Goal: Task Accomplishment & Management: Use online tool/utility

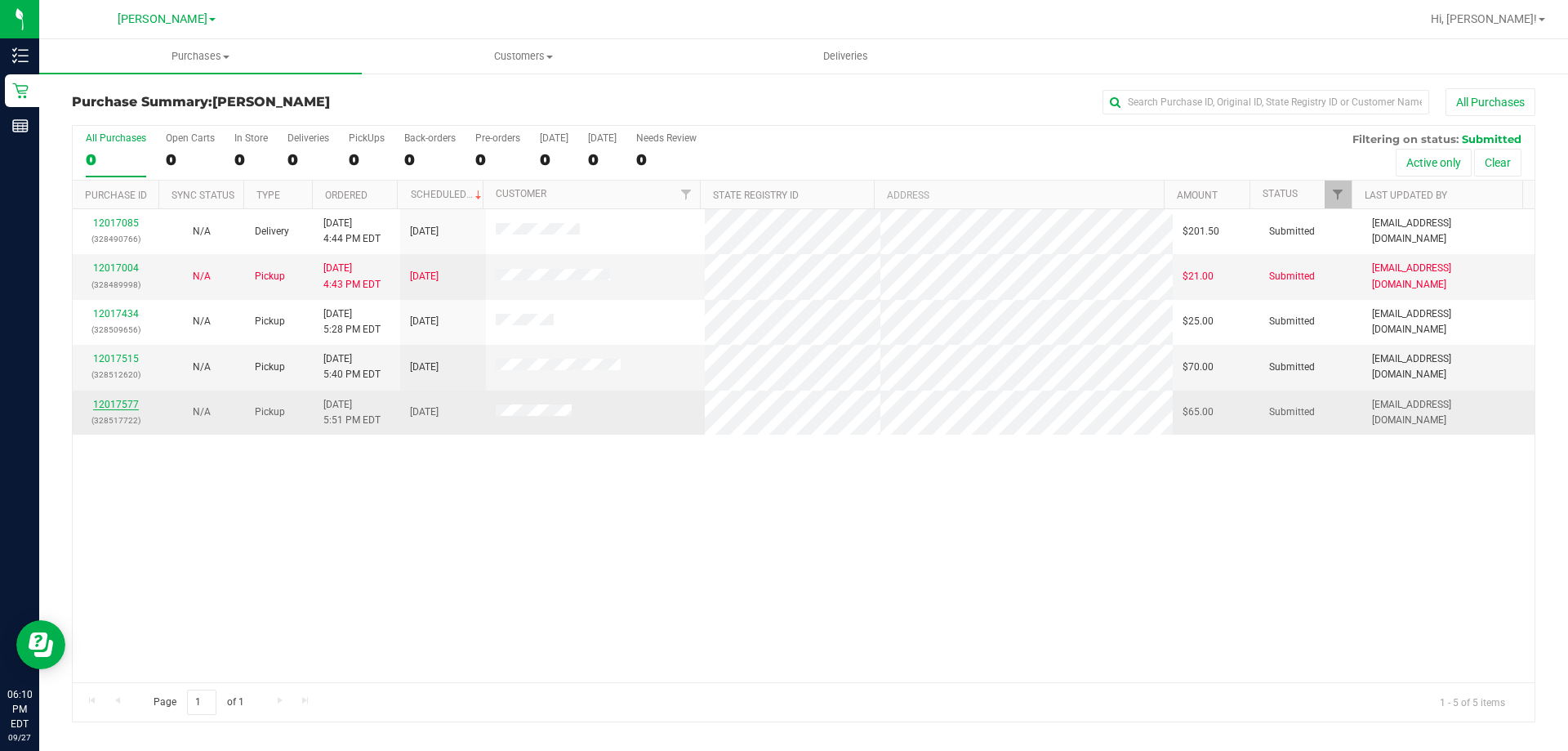
click at [117, 406] on link "12017577" at bounding box center [116, 404] width 46 height 11
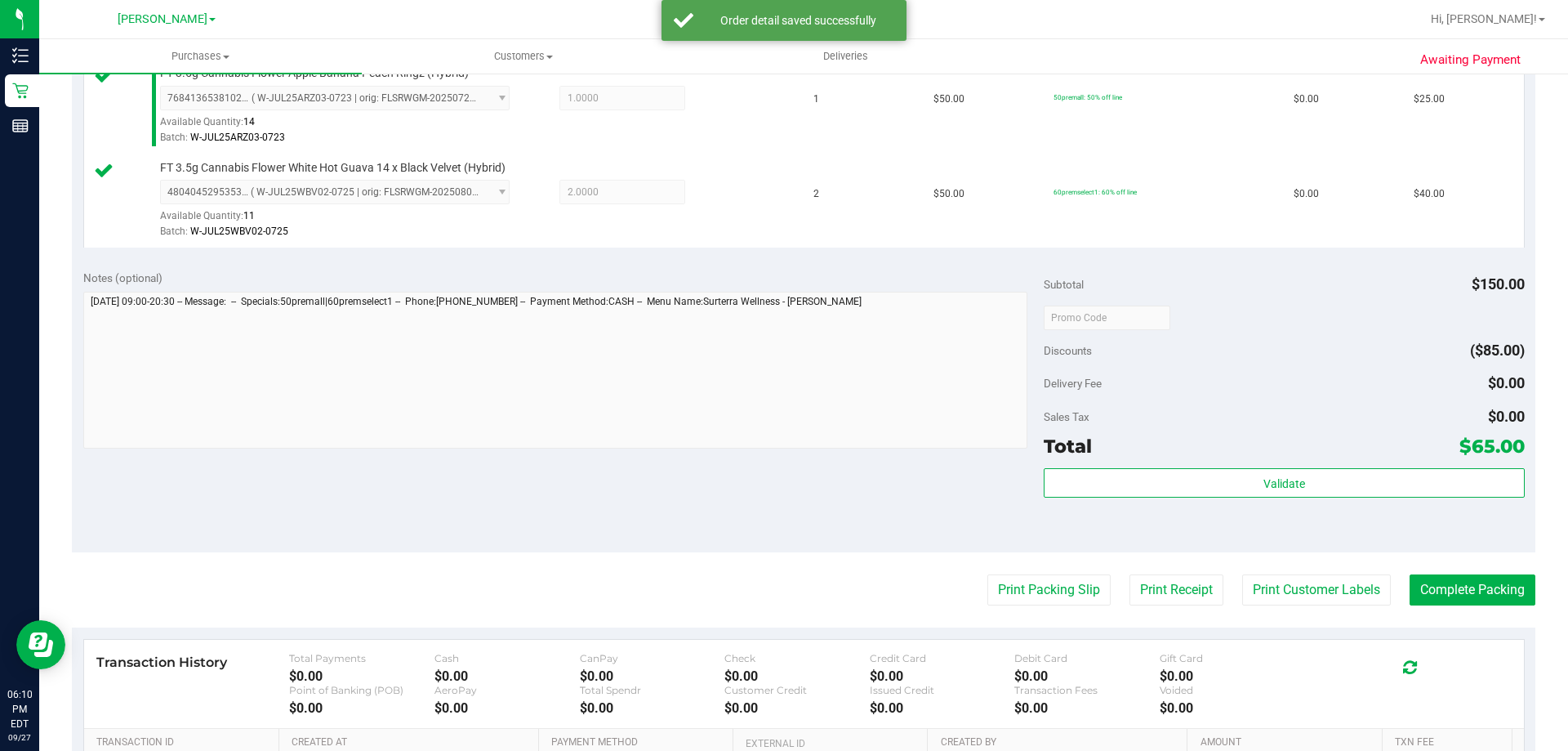
scroll to position [486, 0]
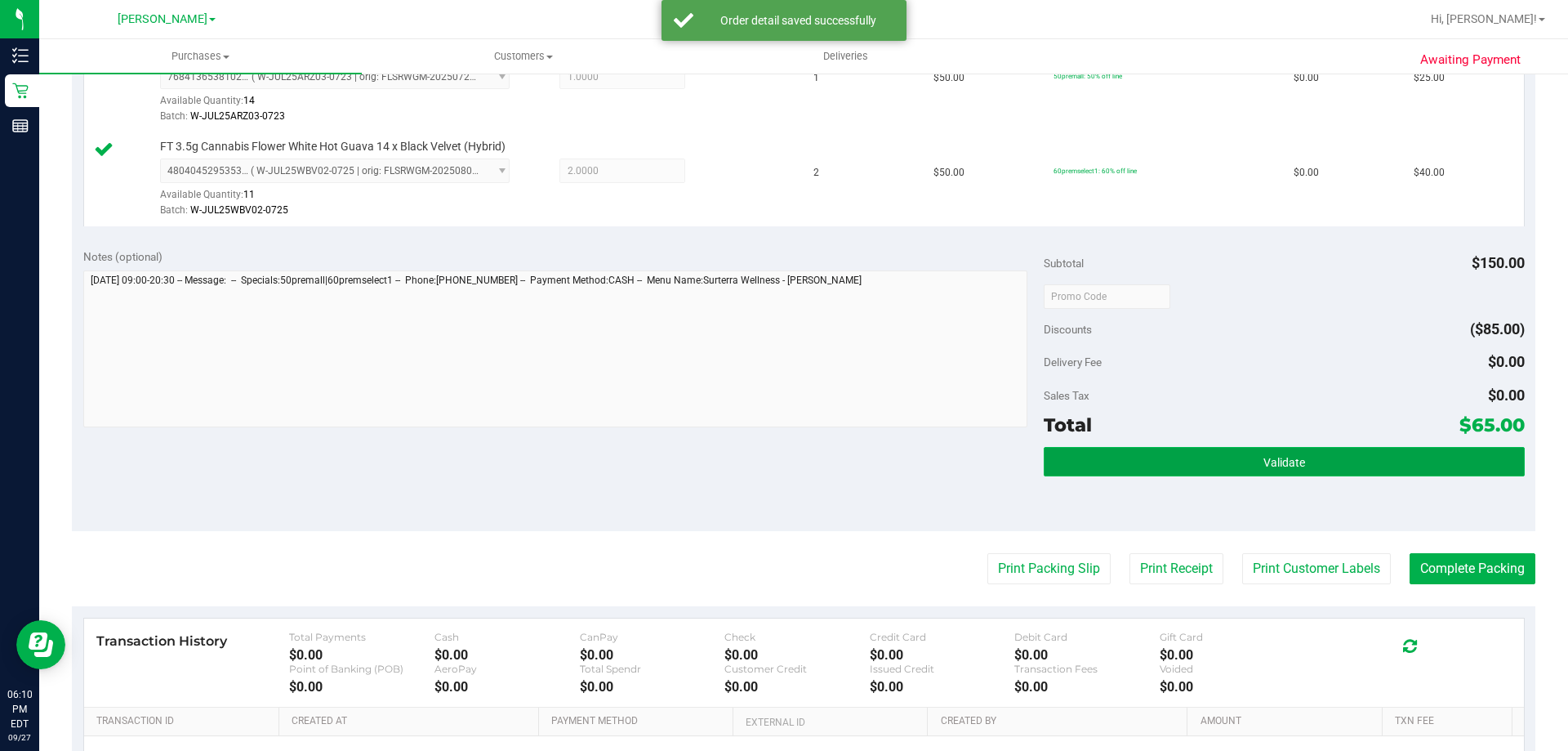
click at [1294, 472] on button "Validate" at bounding box center [1284, 462] width 480 height 30
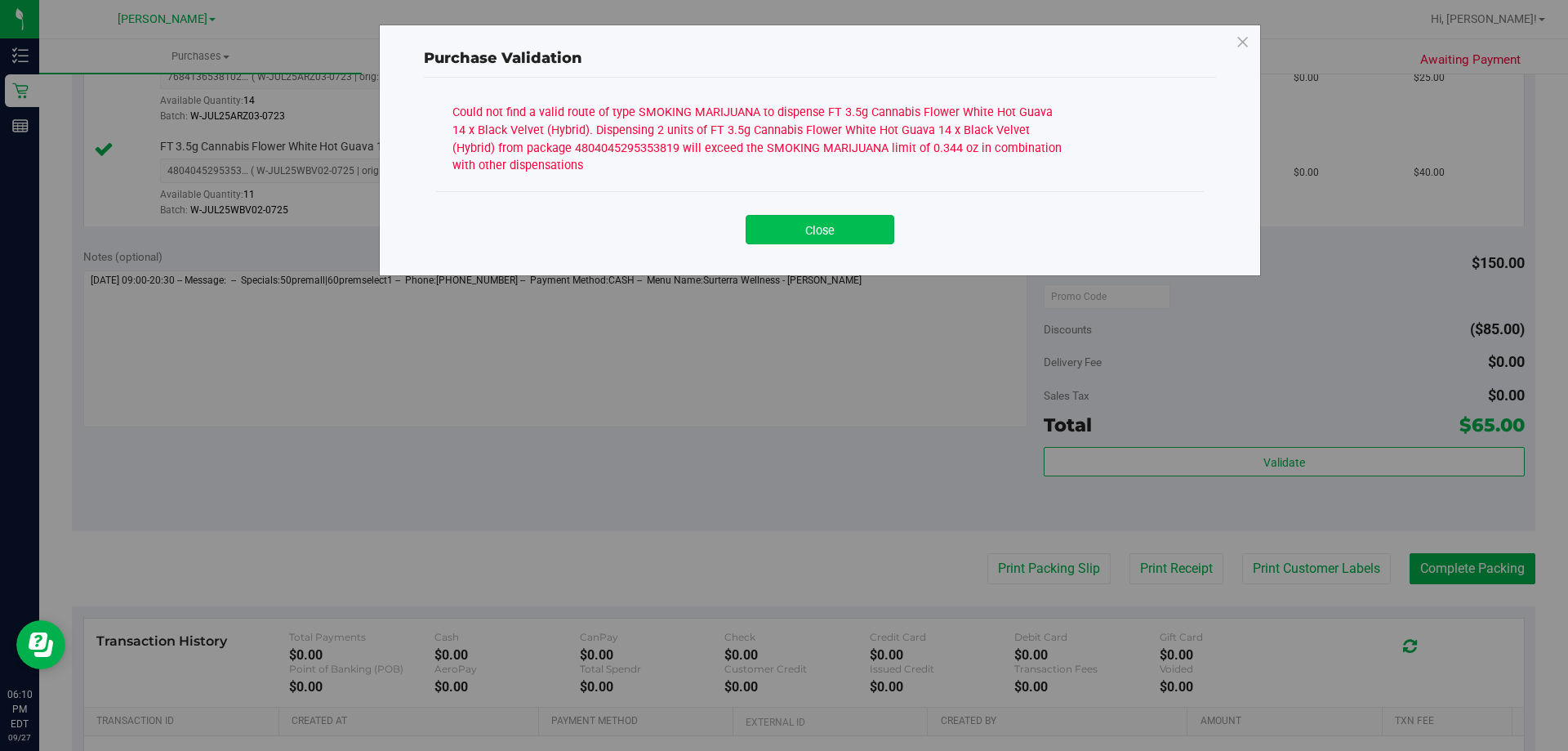
click at [855, 219] on button "Close" at bounding box center [820, 230] width 148 height 30
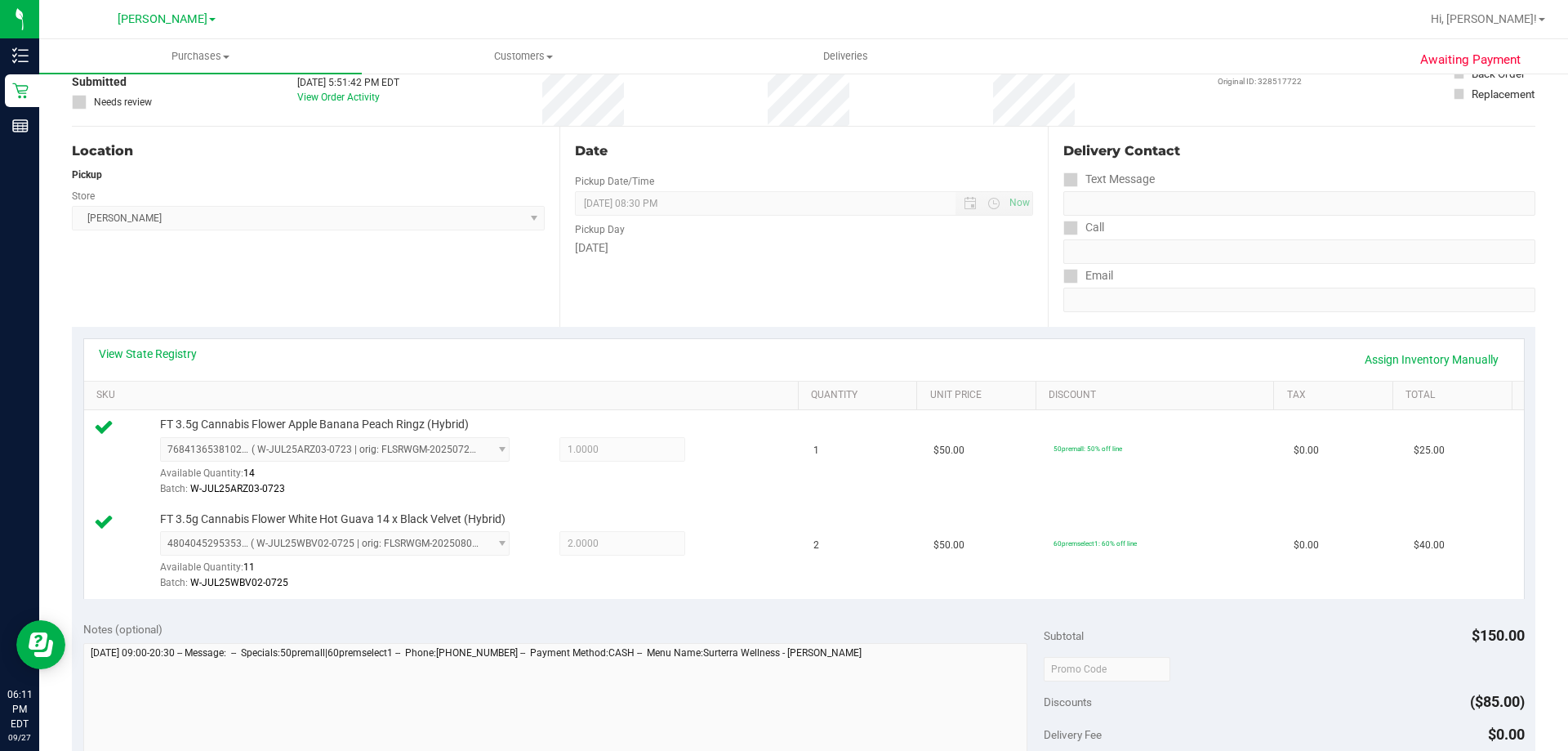
scroll to position [112, 0]
click at [189, 353] on link "View State Registry" at bounding box center [148, 357] width 98 height 16
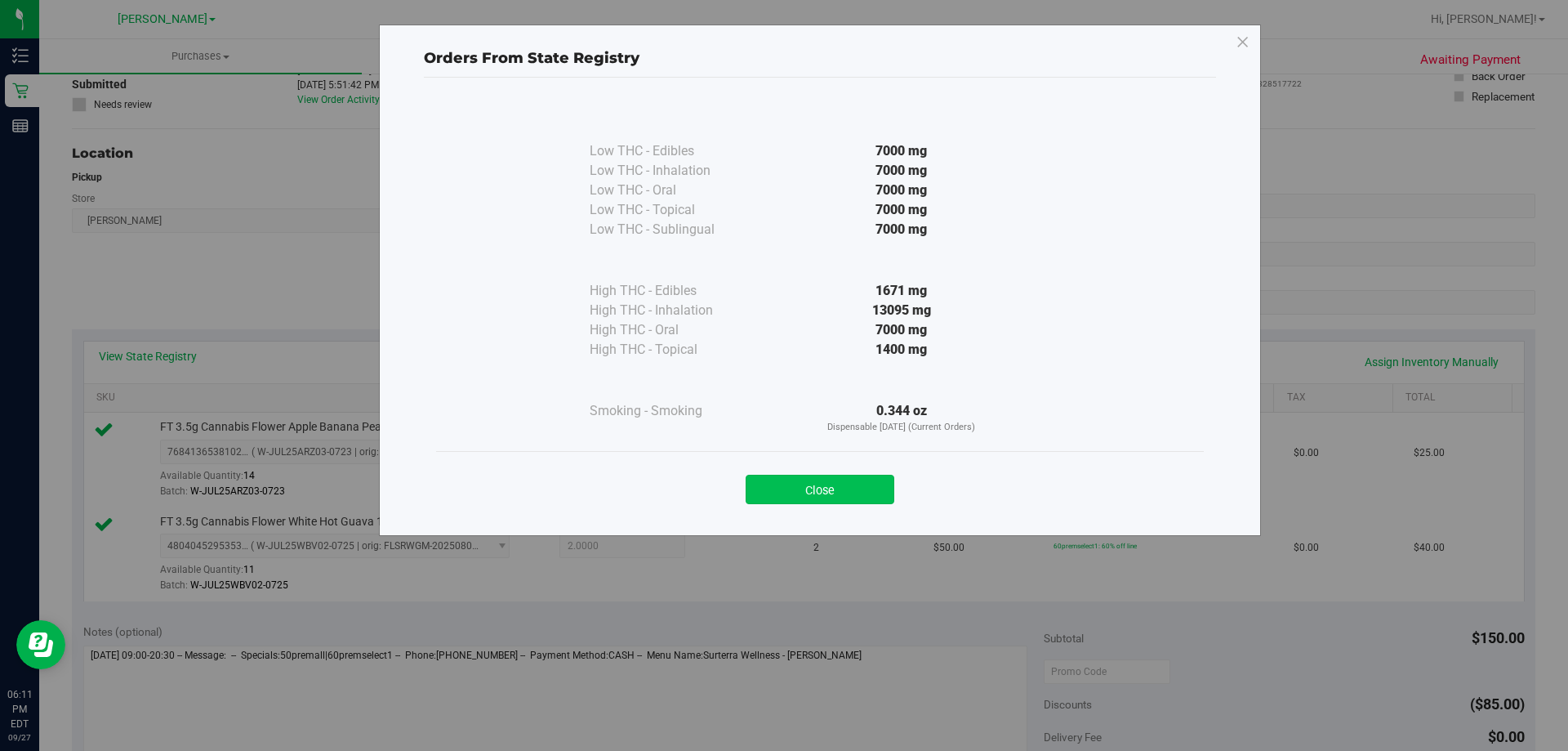
click at [848, 490] on button "Close" at bounding box center [820, 489] width 148 height 30
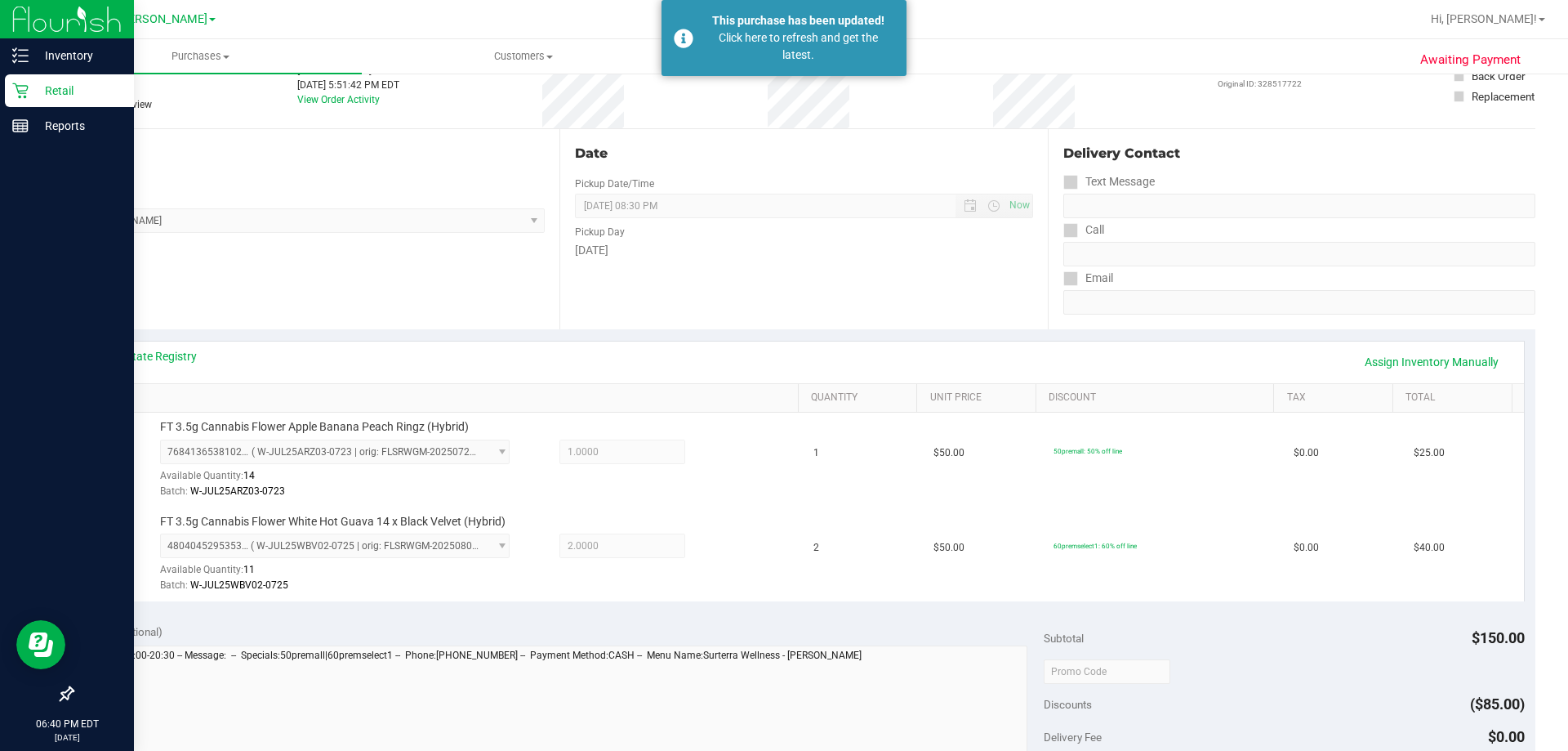
click at [29, 93] on p "Retail" at bounding box center [78, 91] width 98 height 20
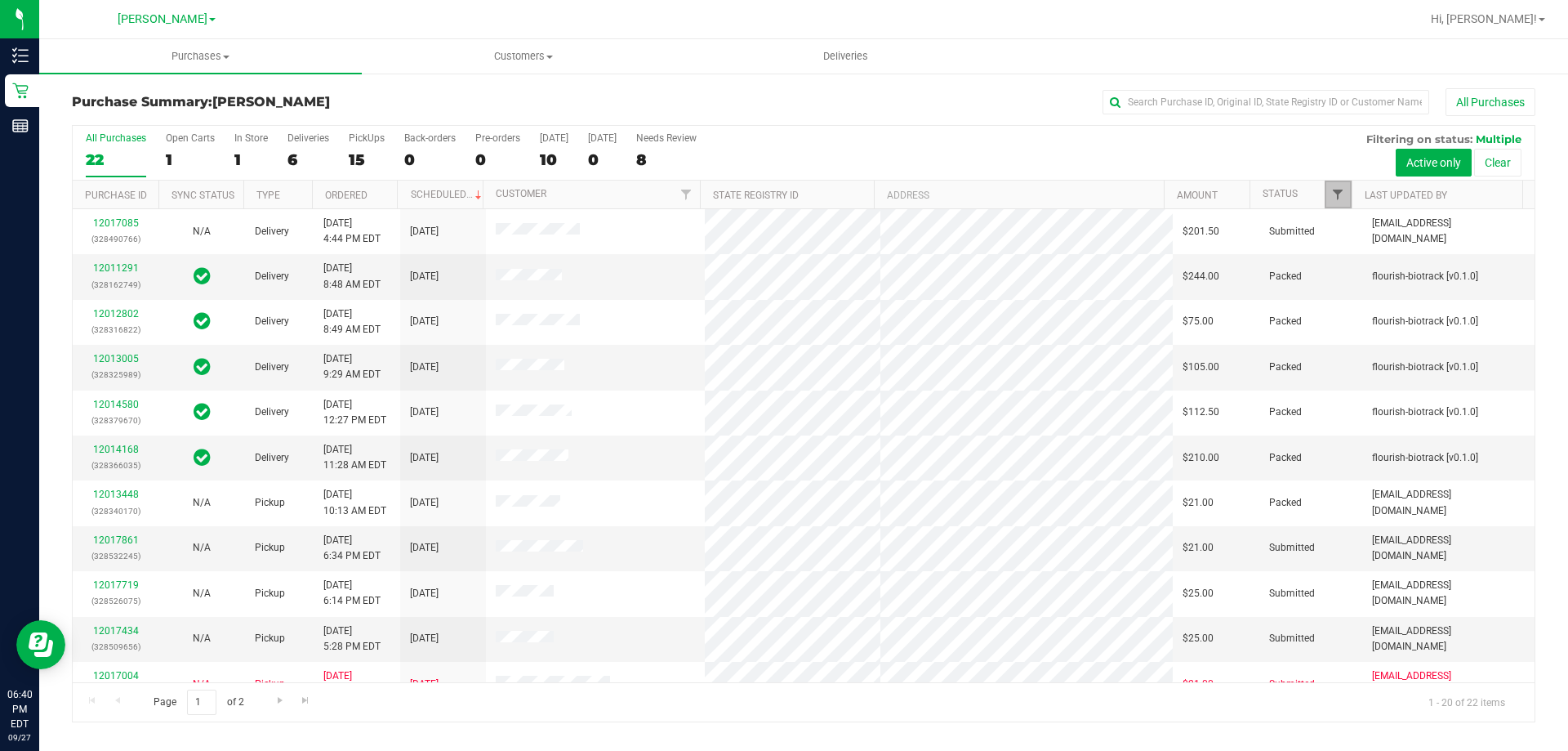
click at [1340, 194] on span "Filter" at bounding box center [1338, 194] width 13 height 13
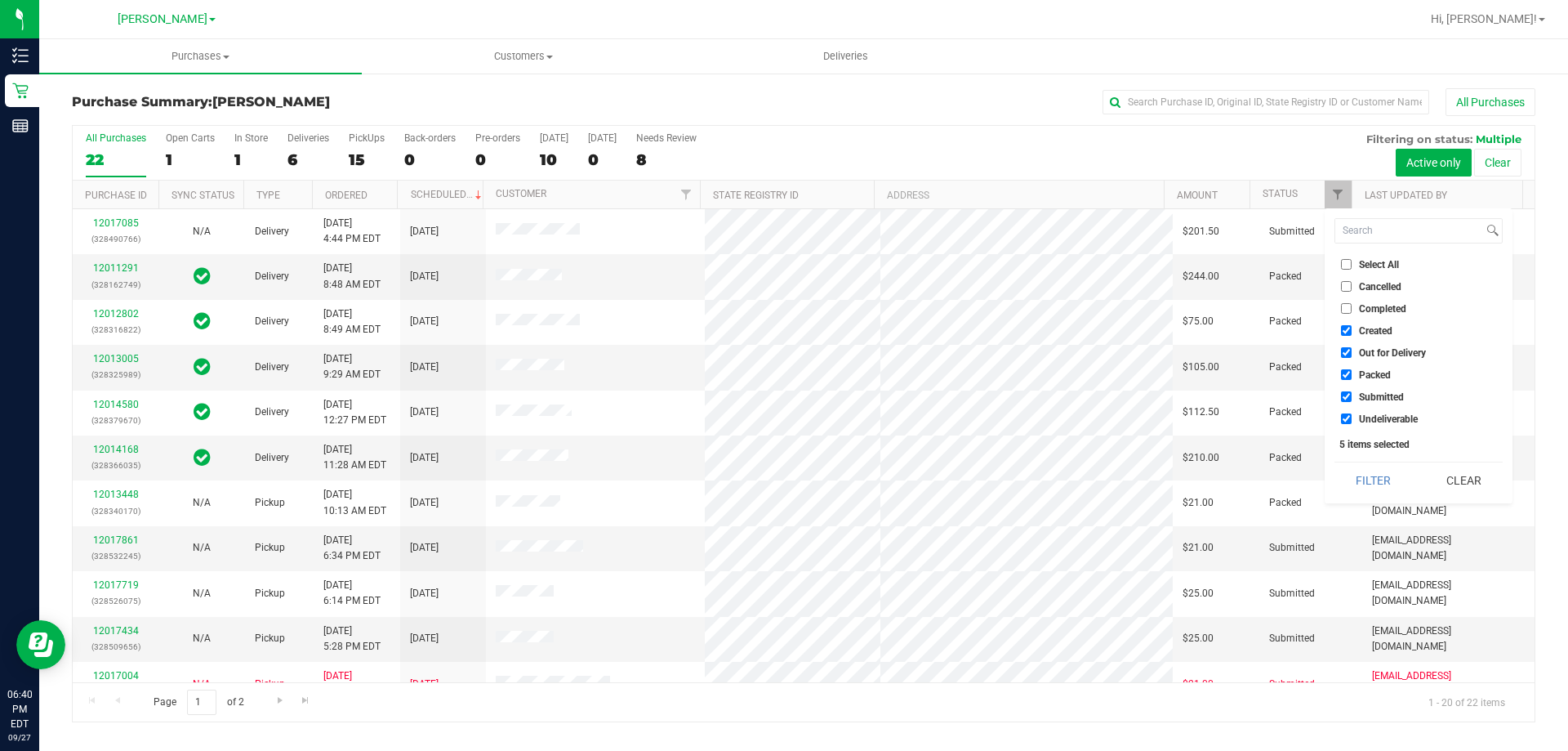
click at [1384, 265] on span "Select All" at bounding box center [1379, 265] width 40 height 10
click at [1352, 265] on input "Select All" at bounding box center [1346, 264] width 11 height 11
checkbox input "true"
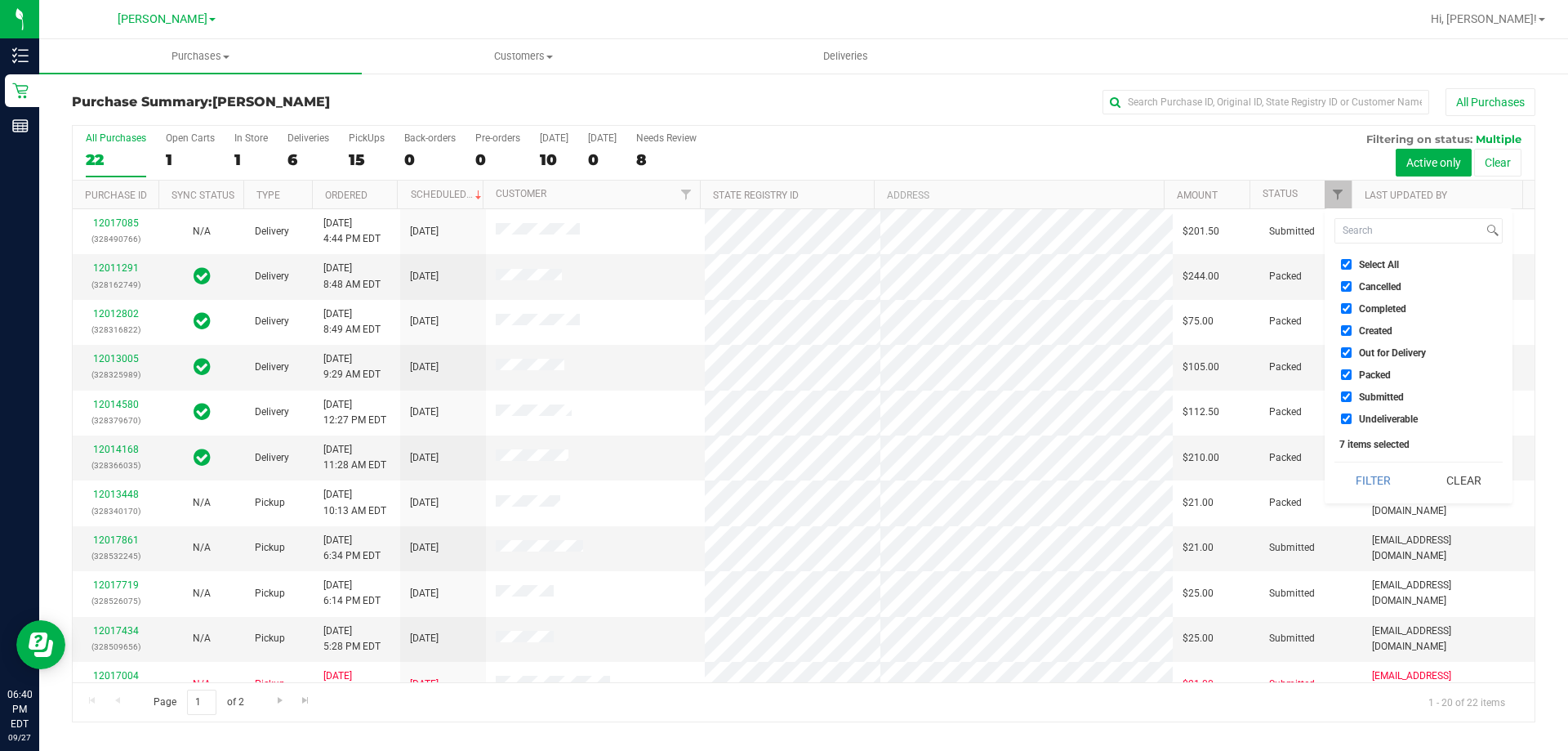
click at [1373, 260] on span "Select All" at bounding box center [1379, 265] width 40 height 10
click at [1352, 260] on input "Select All" at bounding box center [1346, 264] width 11 height 11
checkbox input "false"
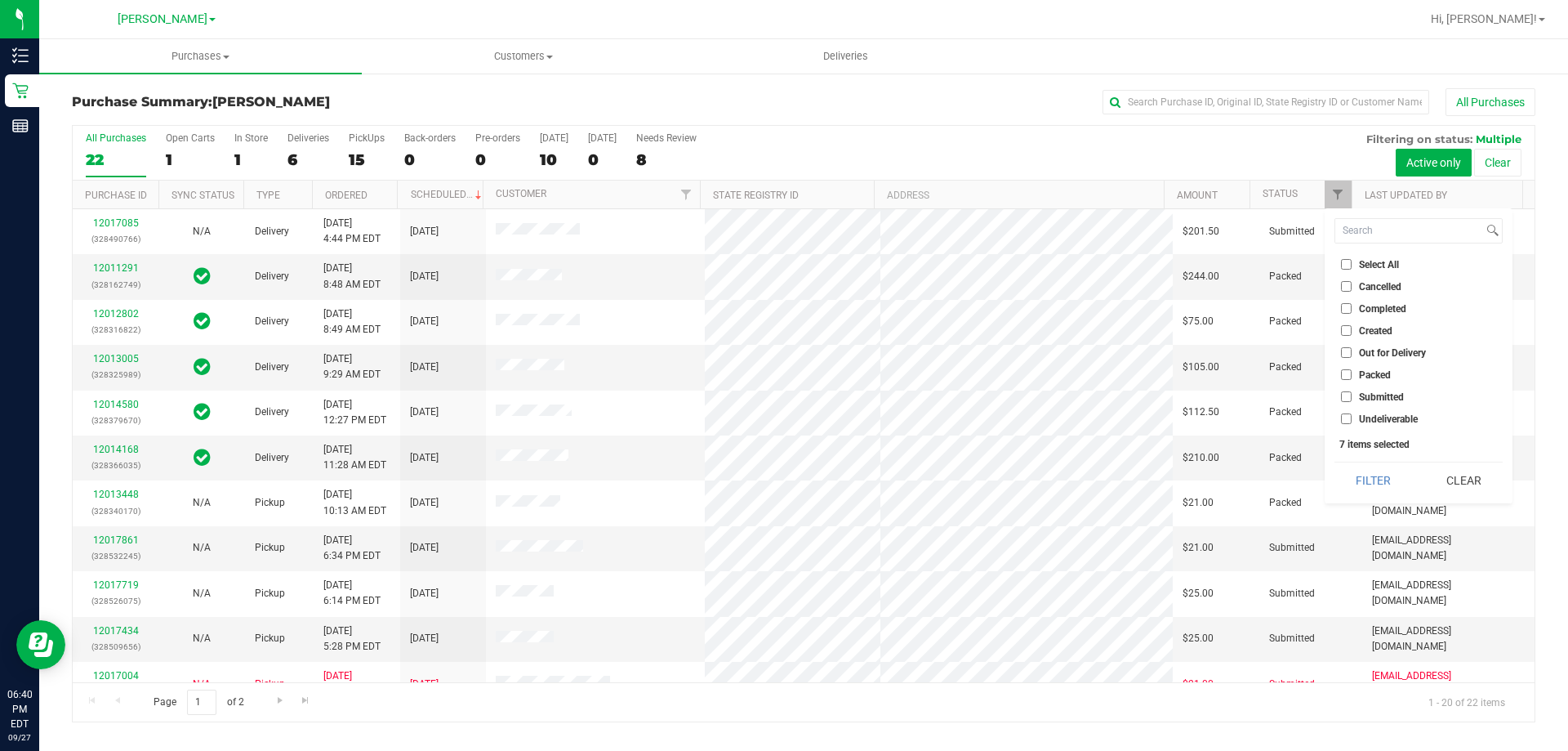
checkbox input "false"
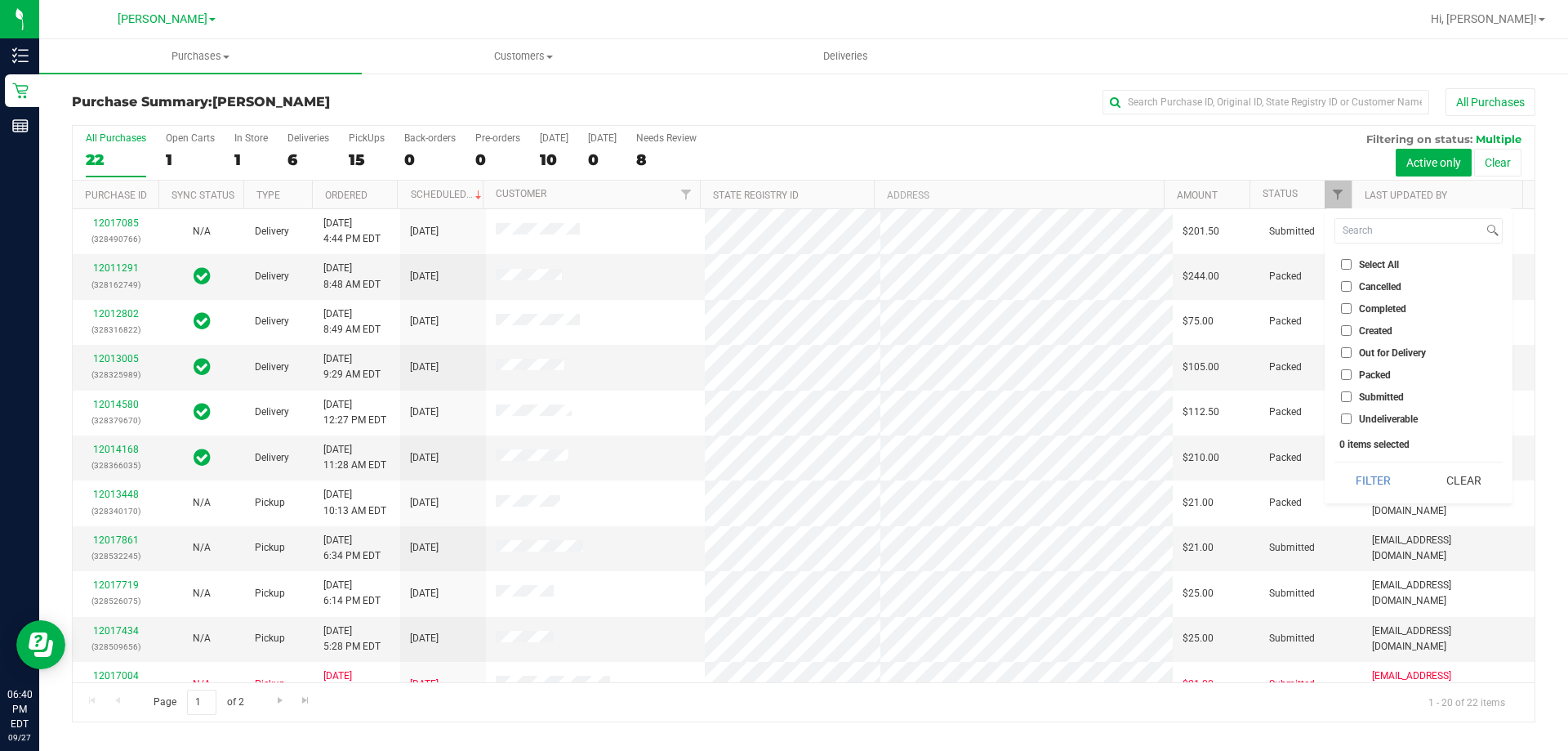
click at [1349, 397] on input "Submitted" at bounding box center [1346, 396] width 11 height 11
checkbox input "true"
click at [1370, 480] on button "Filter" at bounding box center [1374, 480] width 79 height 36
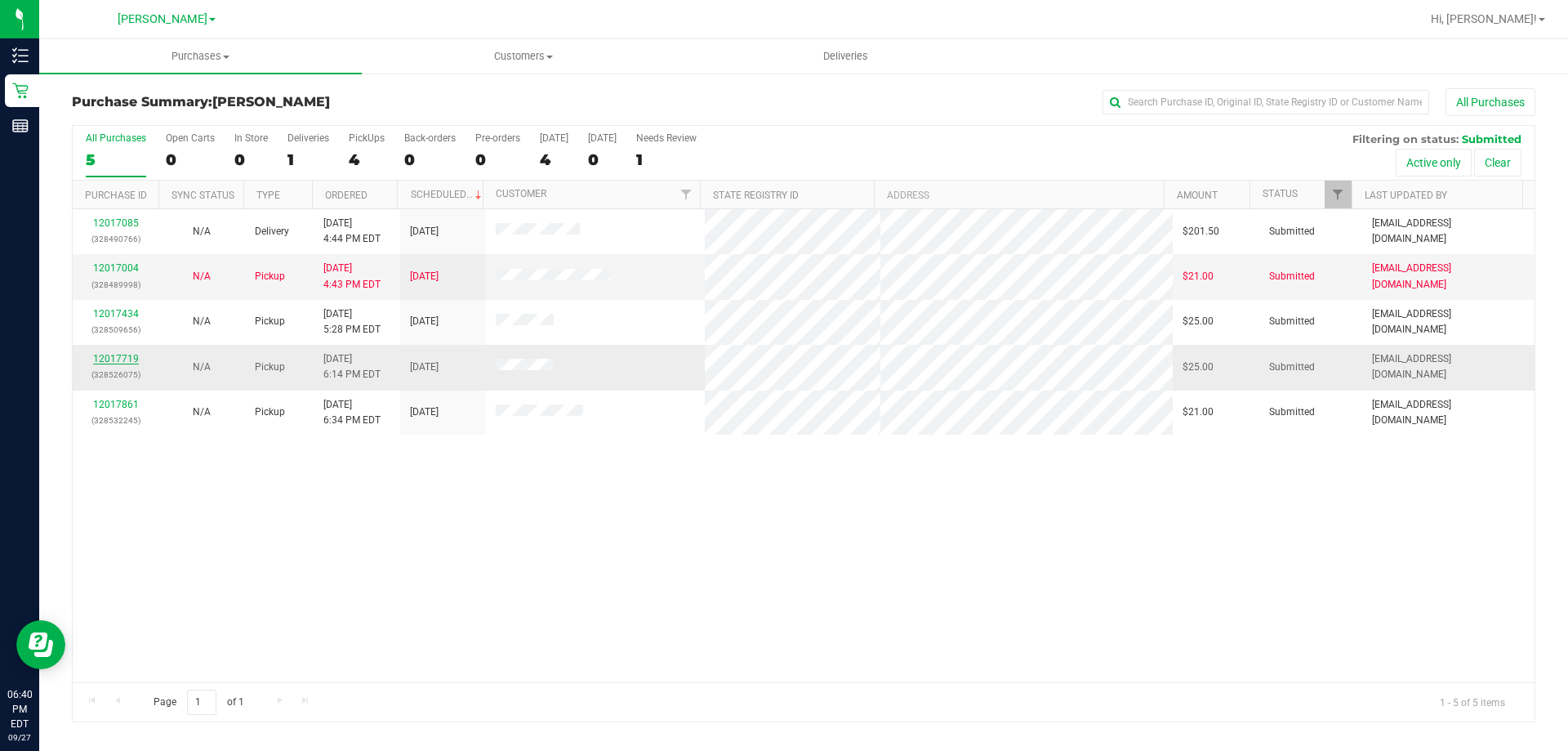
click at [132, 359] on link "12017719" at bounding box center [116, 359] width 46 height 11
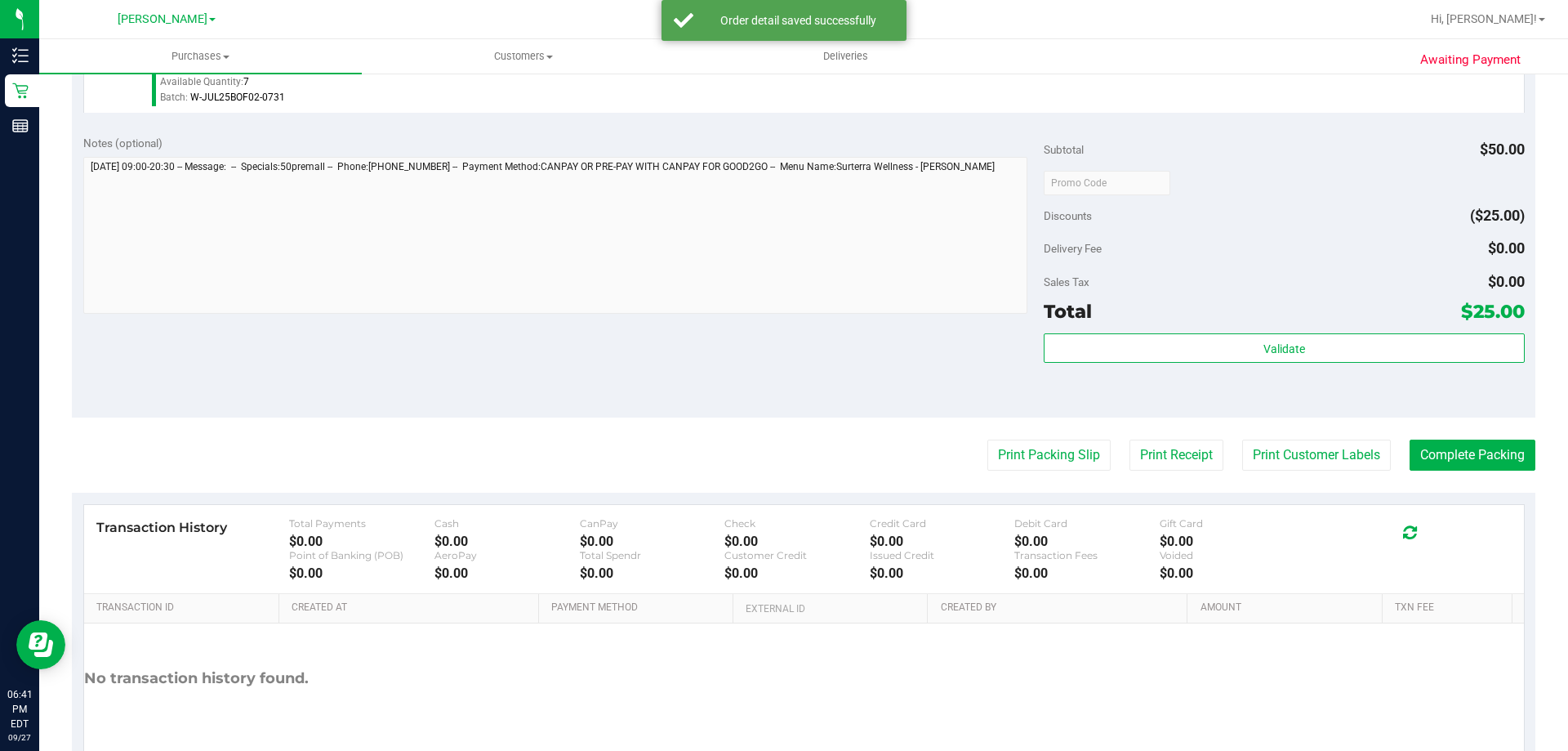
scroll to position [490, 0]
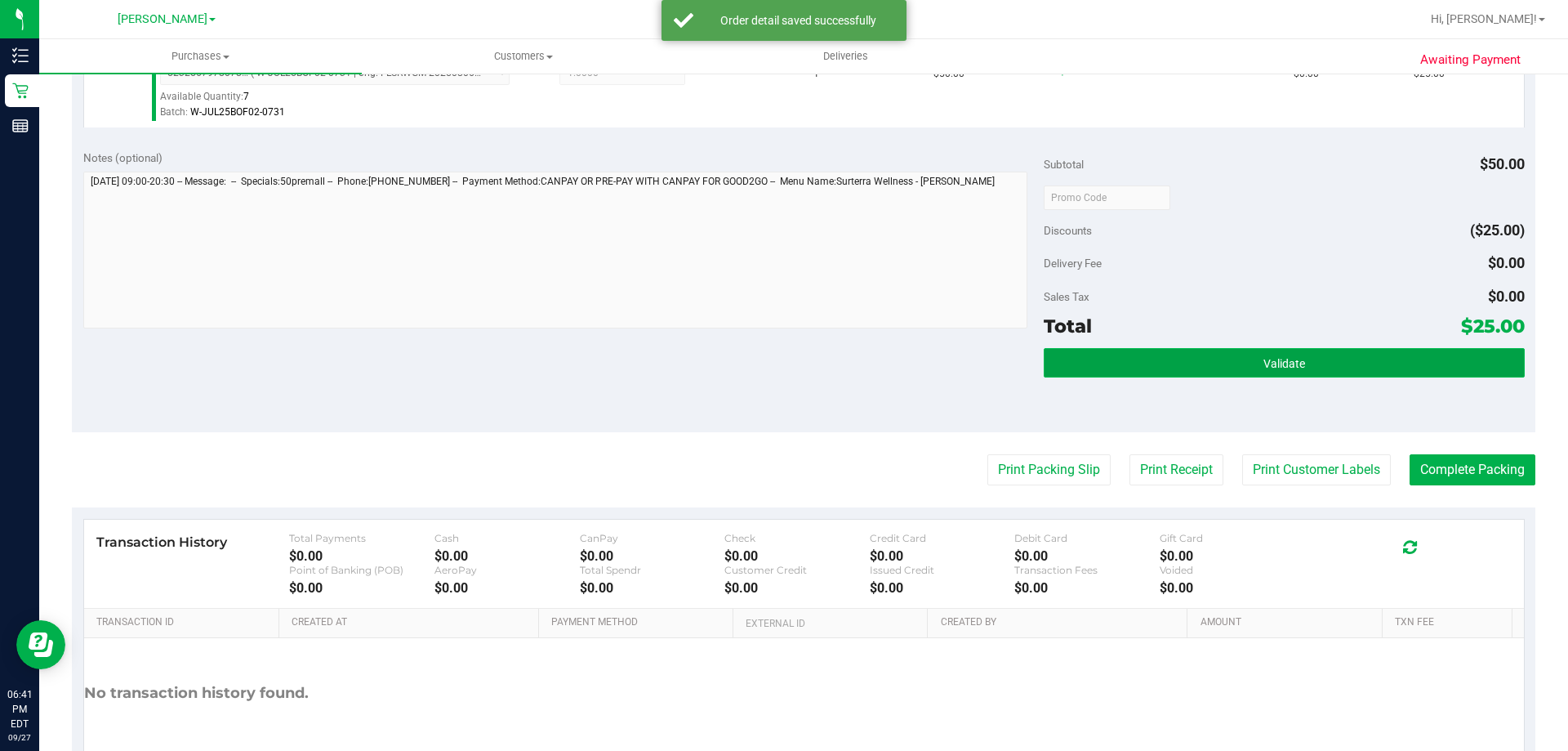
click at [1219, 365] on button "Validate" at bounding box center [1284, 363] width 480 height 30
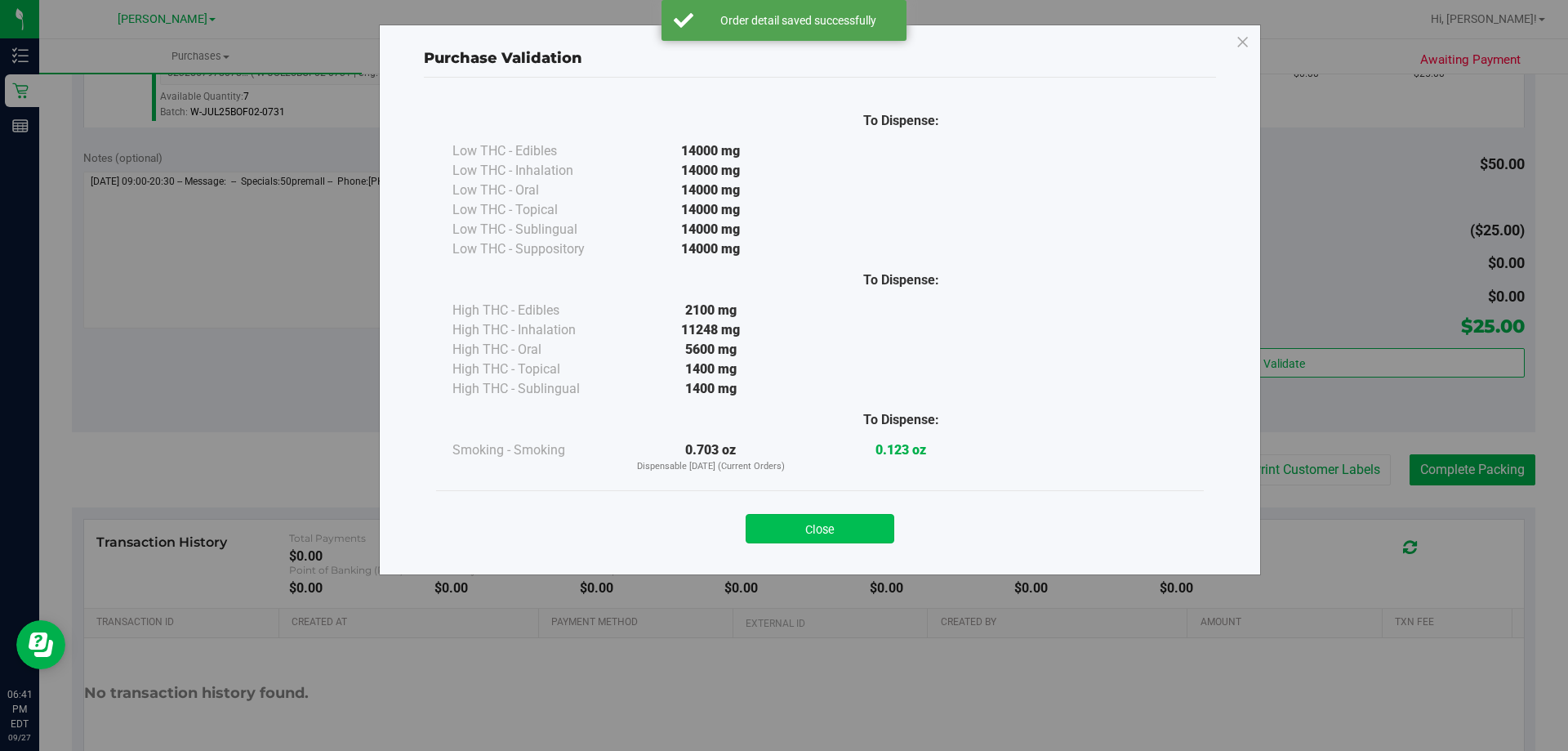
click at [860, 532] on button "Close" at bounding box center [820, 529] width 148 height 30
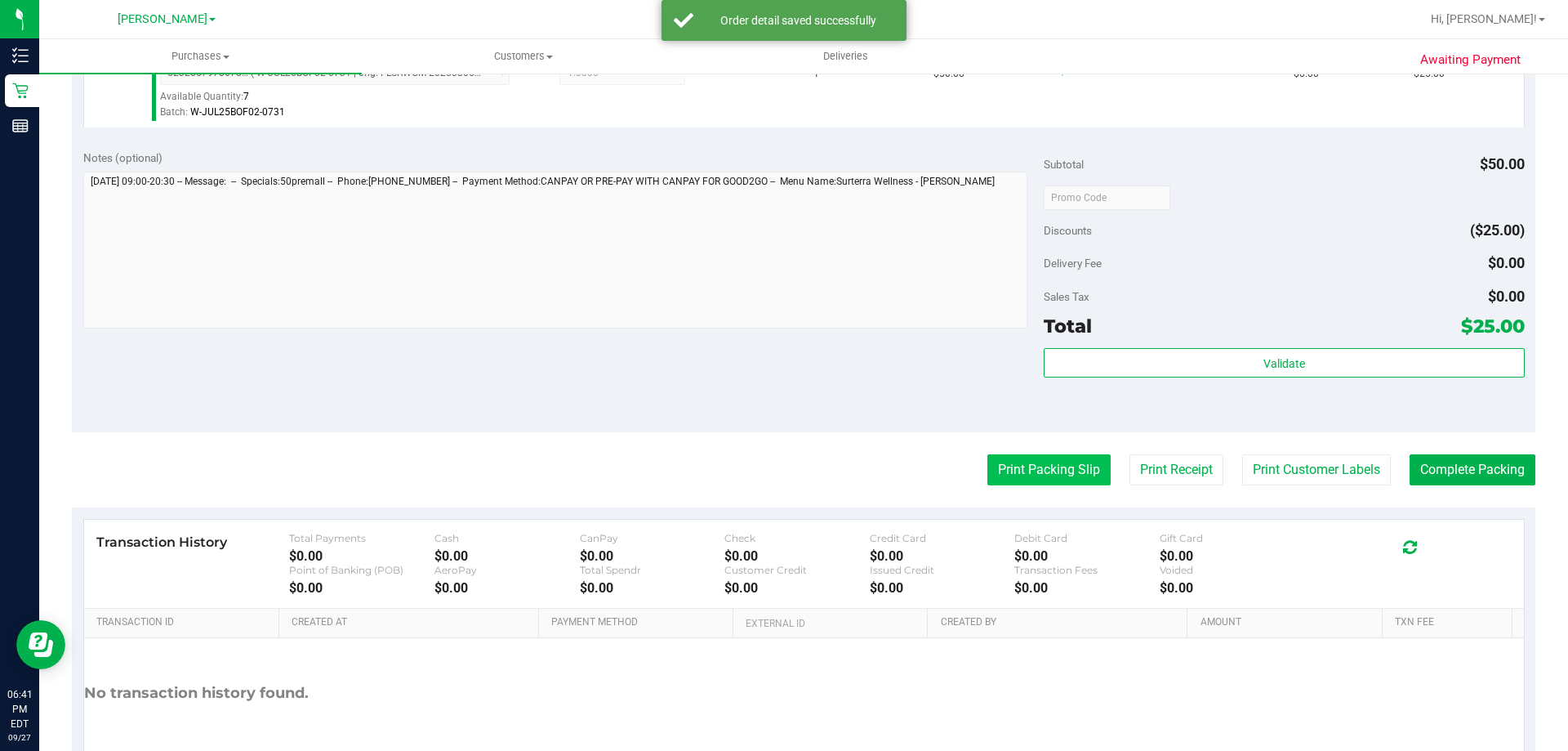
click at [1056, 468] on button "Print Packing Slip" at bounding box center [1049, 470] width 123 height 31
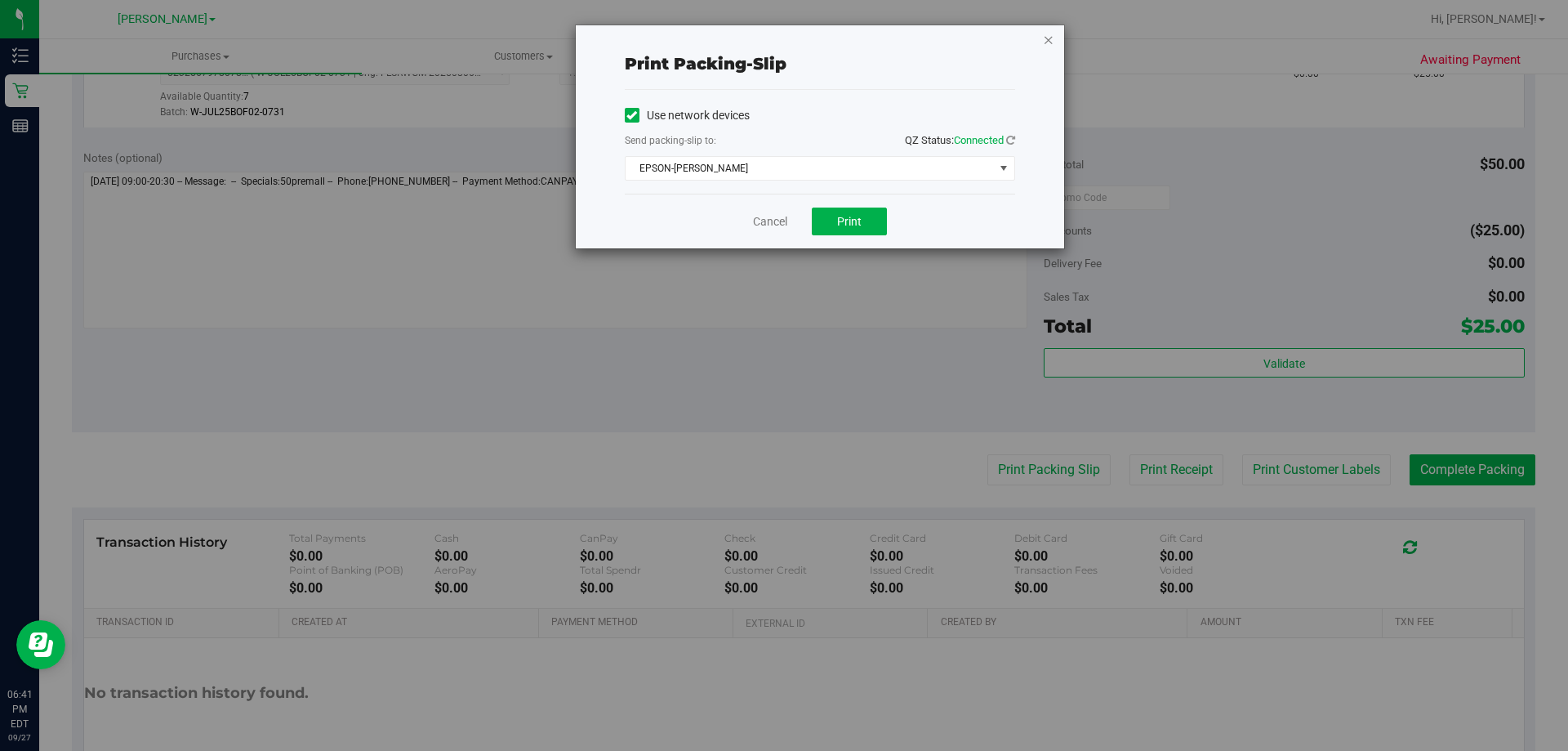
click at [1046, 39] on icon "button" at bounding box center [1049, 39] width 11 height 20
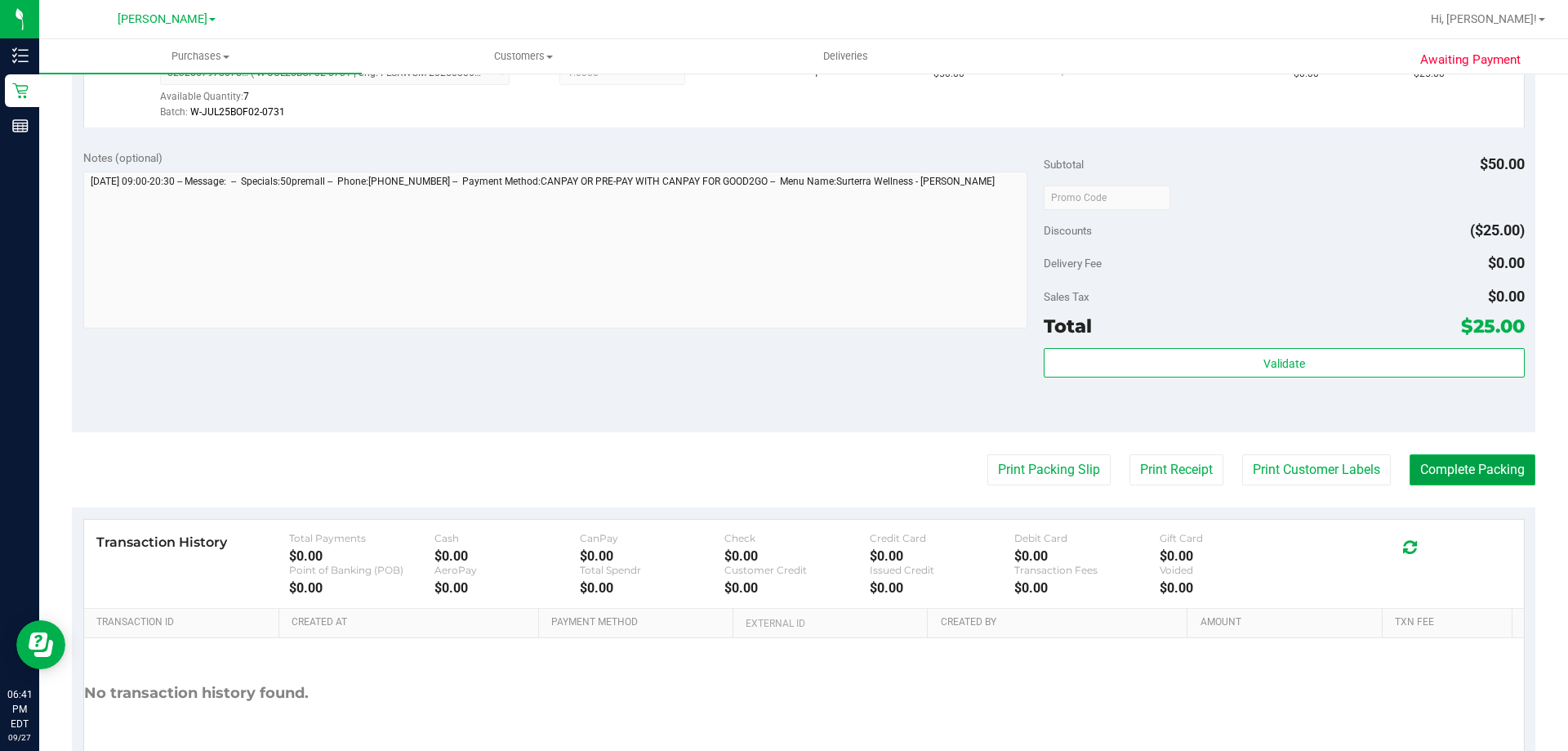
click at [1454, 473] on button "Complete Packing" at bounding box center [1472, 470] width 125 height 31
